Goal: Information Seeking & Learning: Learn about a topic

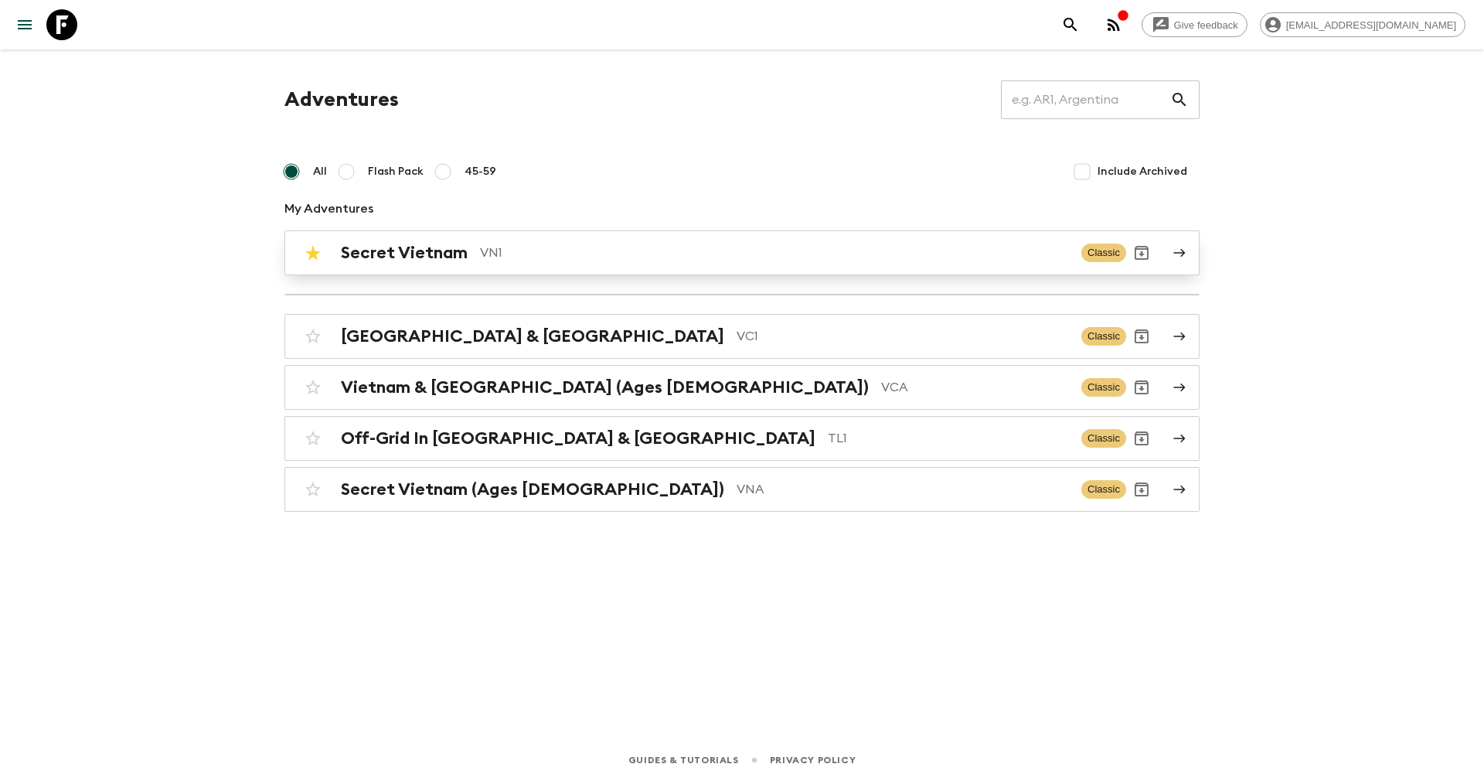
click at [508, 259] on p "VN1" at bounding box center [774, 252] width 589 height 19
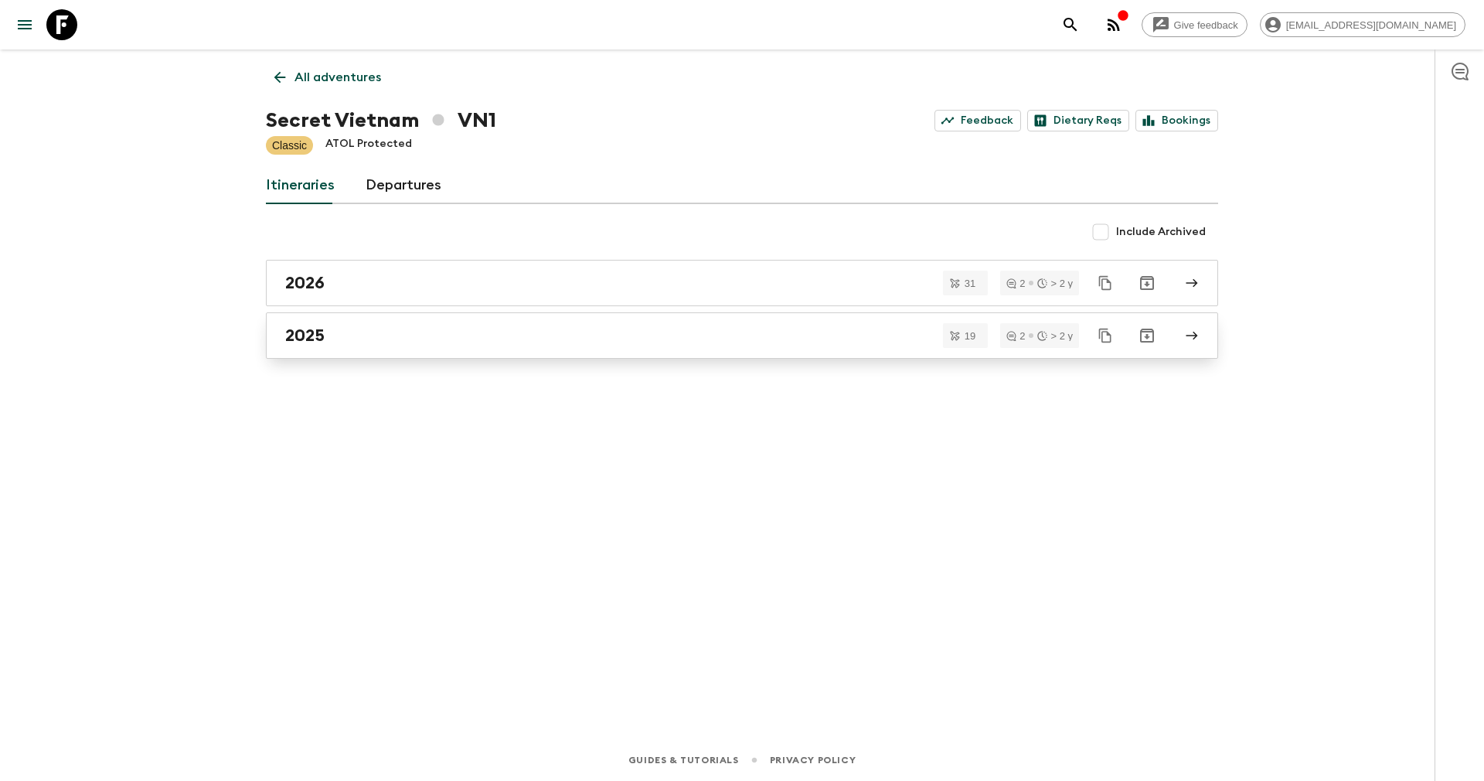
click at [327, 322] on link "2025" at bounding box center [742, 335] width 952 height 46
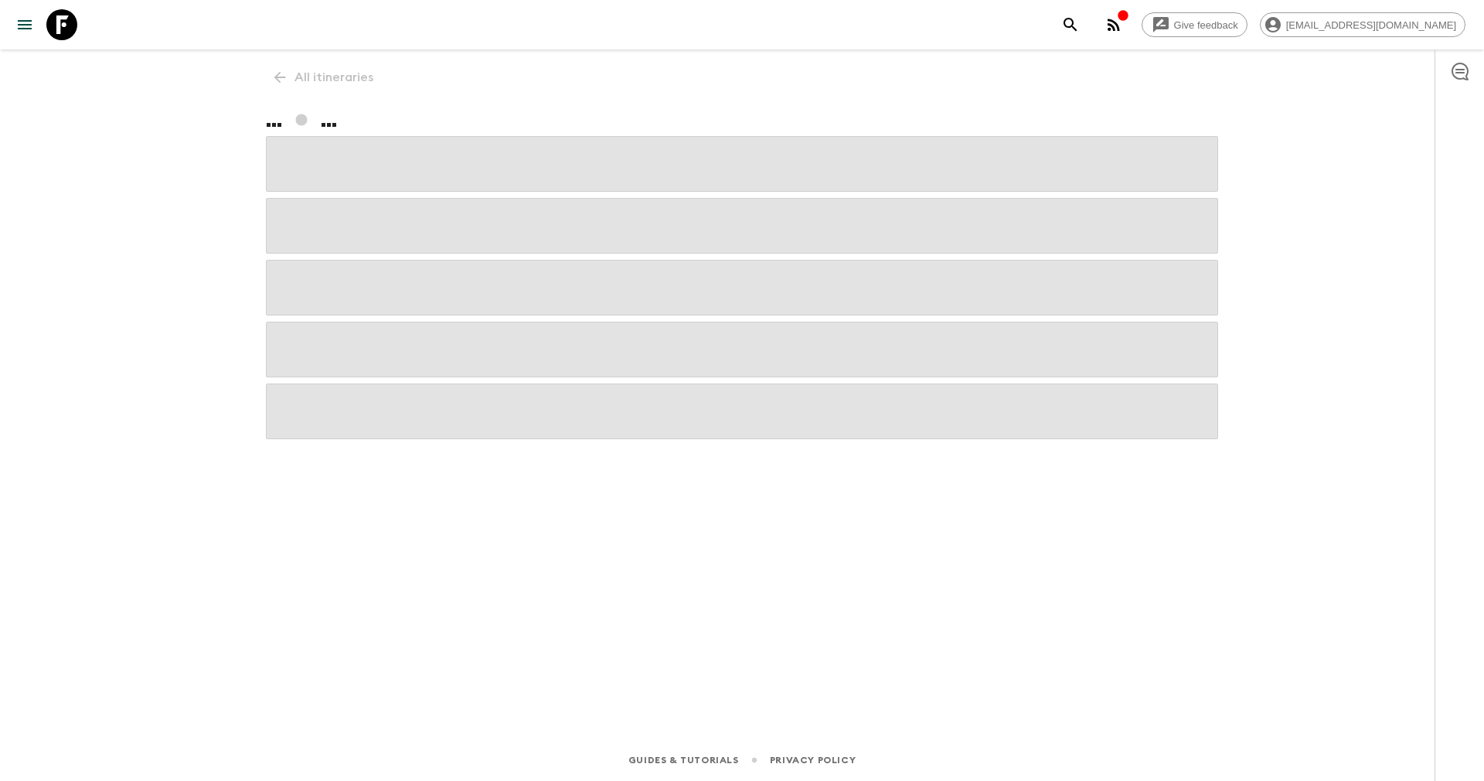
click at [327, 322] on span at bounding box center [742, 350] width 952 height 56
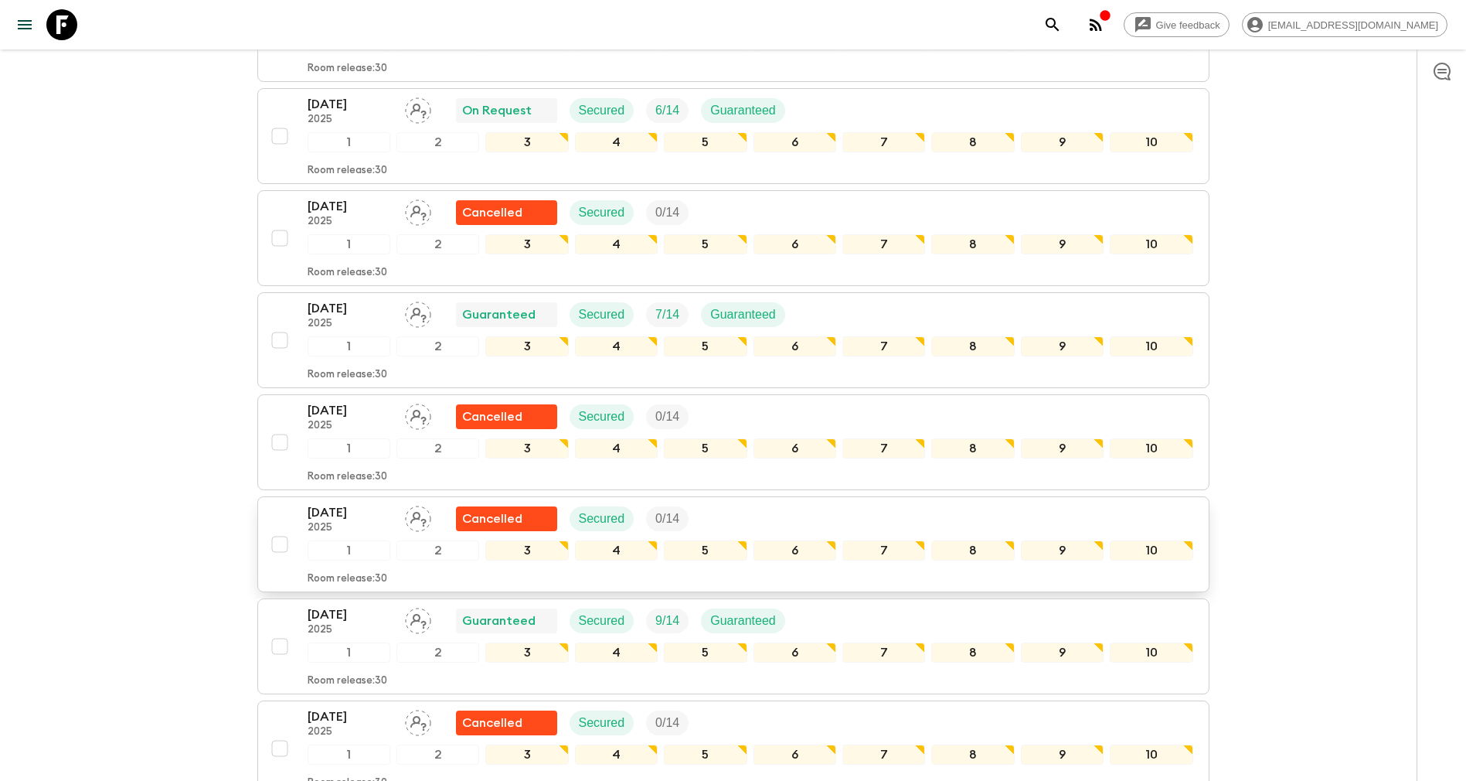
scroll to position [1044, 0]
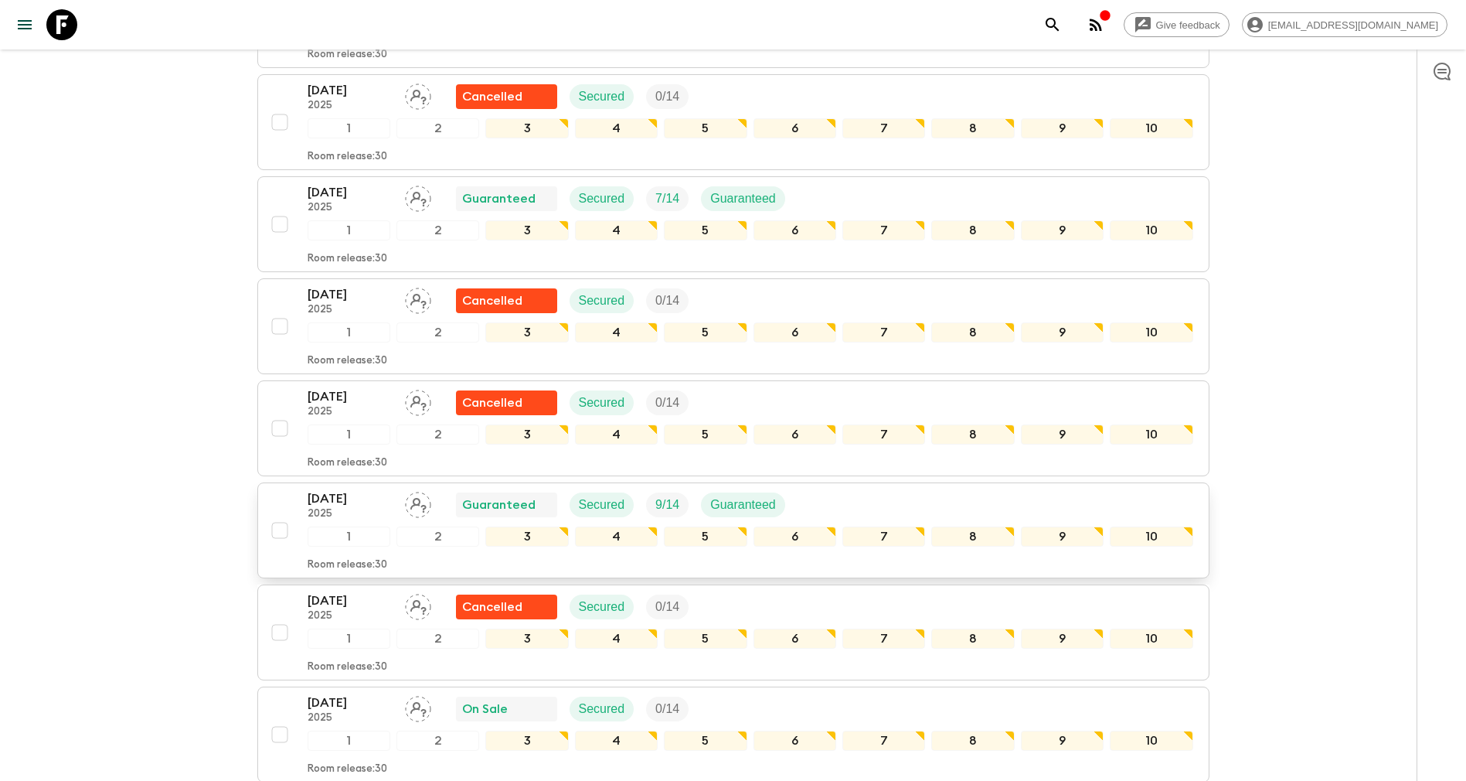
click at [328, 495] on p "[DATE]" at bounding box center [350, 498] width 85 height 19
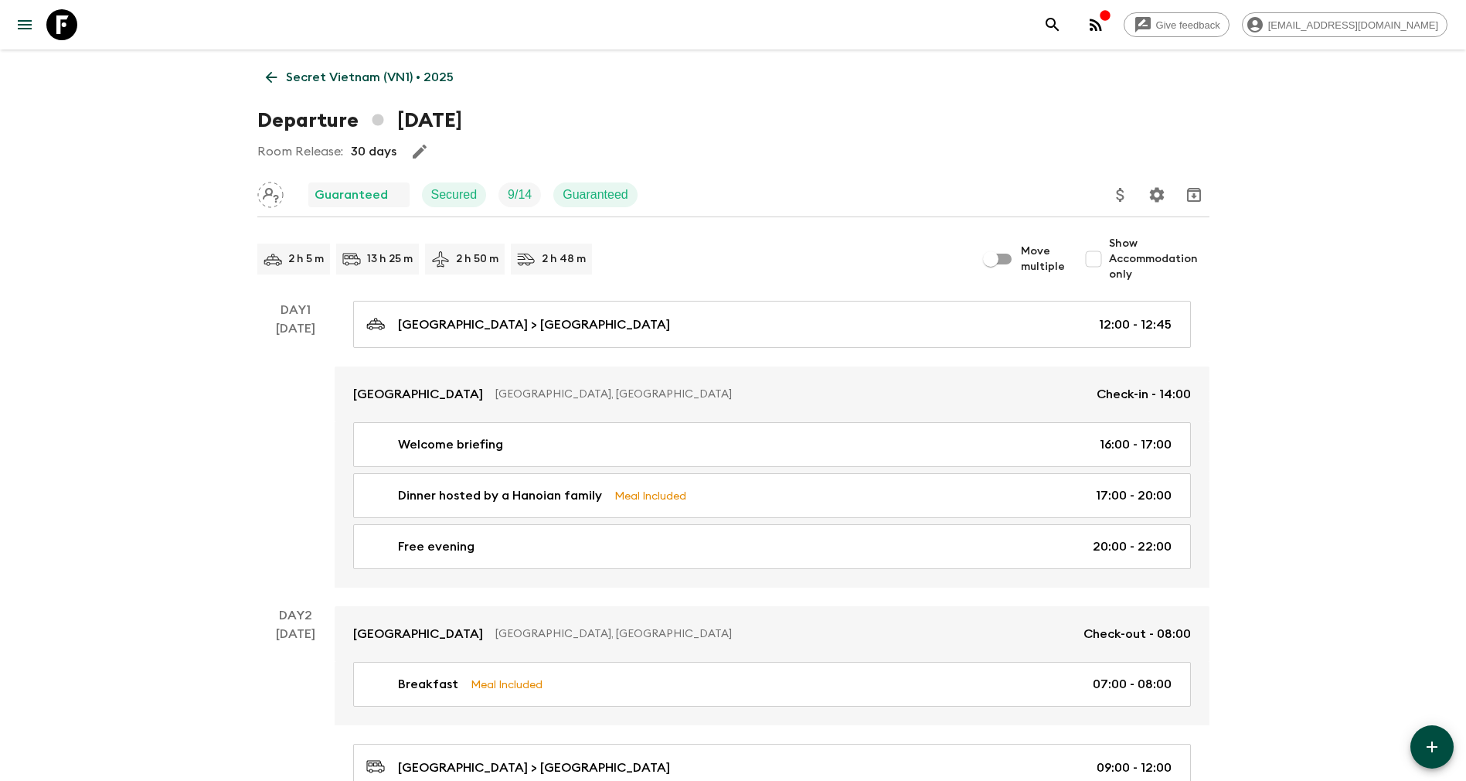
click at [1183, 249] on span "Show Accommodation only" at bounding box center [1159, 259] width 100 height 46
click at [1109, 249] on input "Show Accommodation only" at bounding box center [1093, 258] width 31 height 31
checkbox input "true"
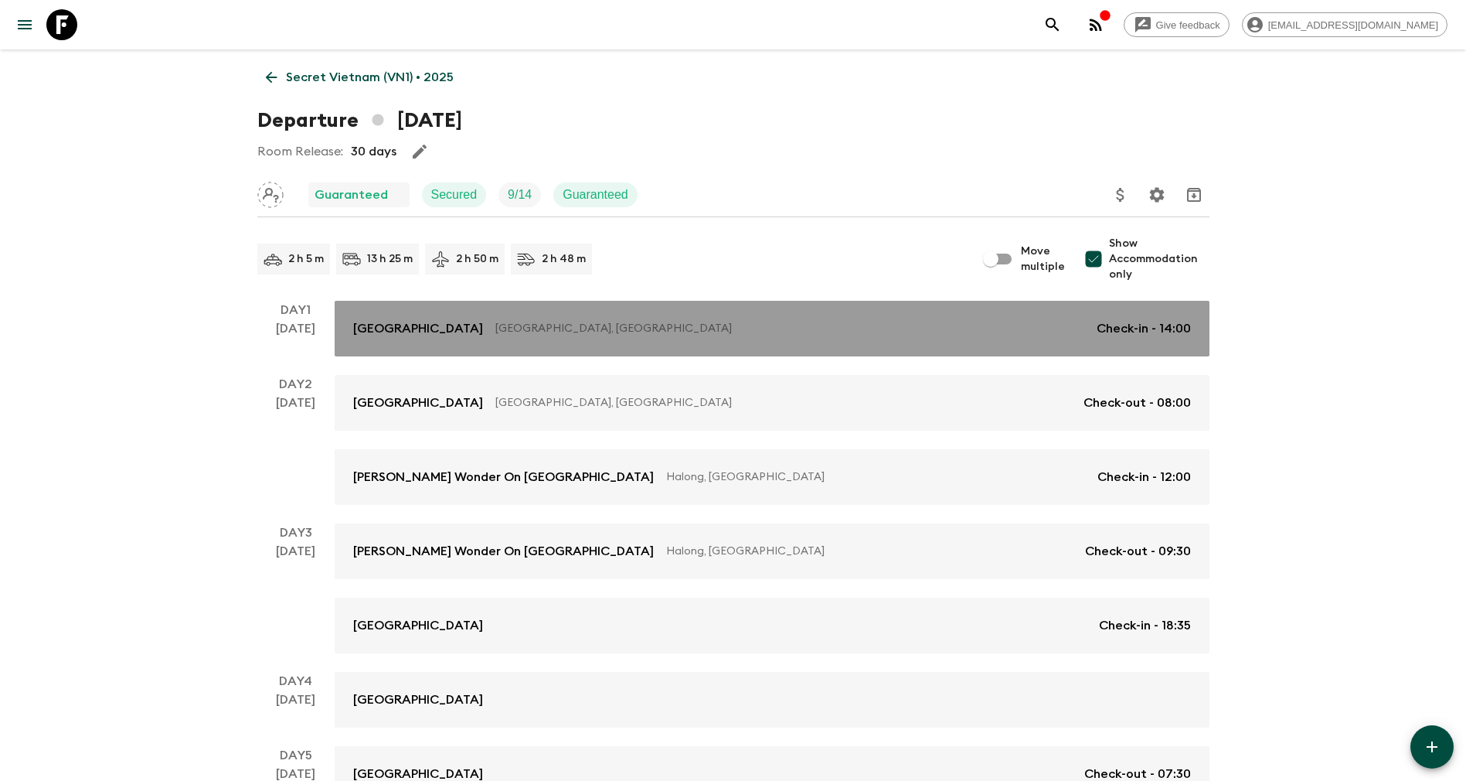
click at [465, 308] on link "[GEOGRAPHIC_DATA], [GEOGRAPHIC_DATA] Check-in - 14:00" at bounding box center [772, 329] width 875 height 56
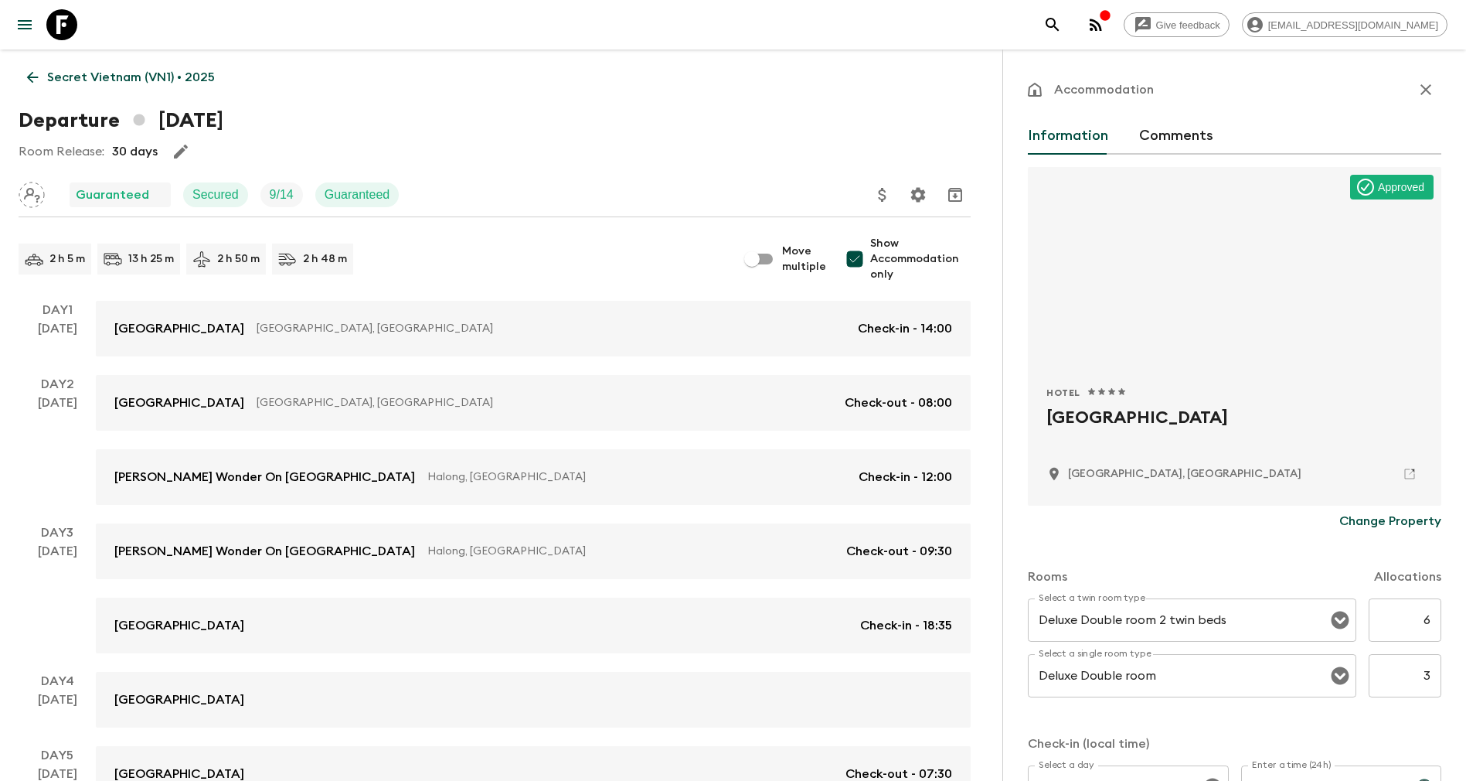
scroll to position [232, 0]
